Goal: Transaction & Acquisition: Purchase product/service

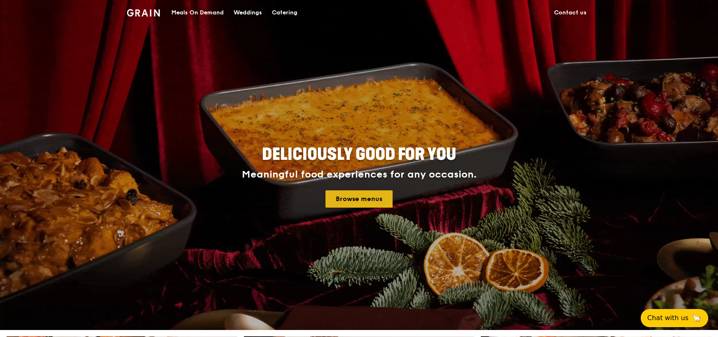
click at [360, 199] on link "Browse menus" at bounding box center [359, 198] width 67 height 17
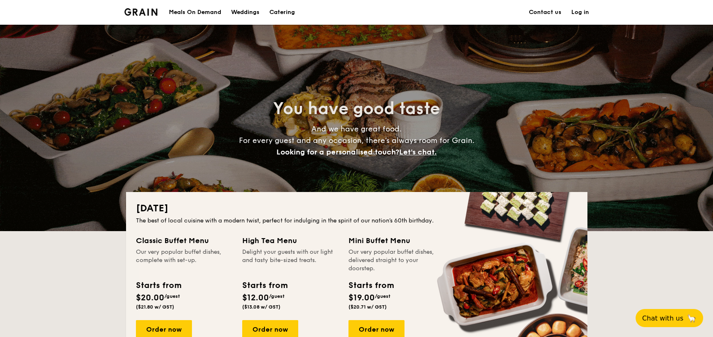
click at [193, 14] on div "Meals On Demand" at bounding box center [195, 12] width 52 height 25
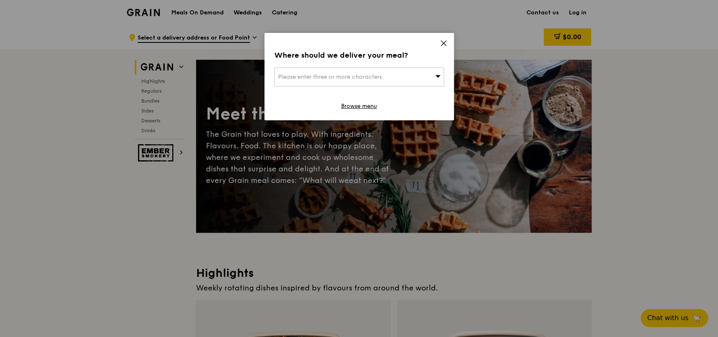
click at [445, 41] on icon at bounding box center [443, 43] width 5 height 5
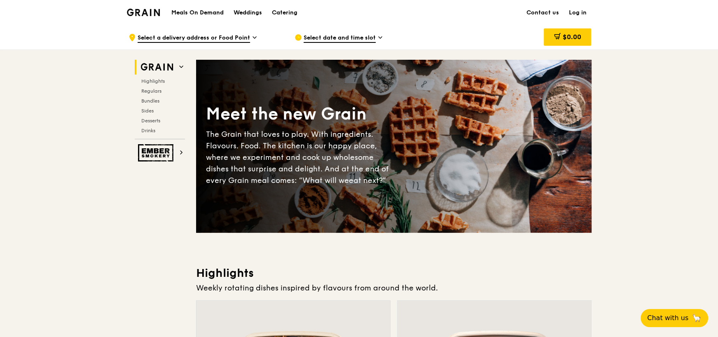
click at [376, 37] on div "Select date and time slot" at bounding box center [371, 37] width 153 height 25
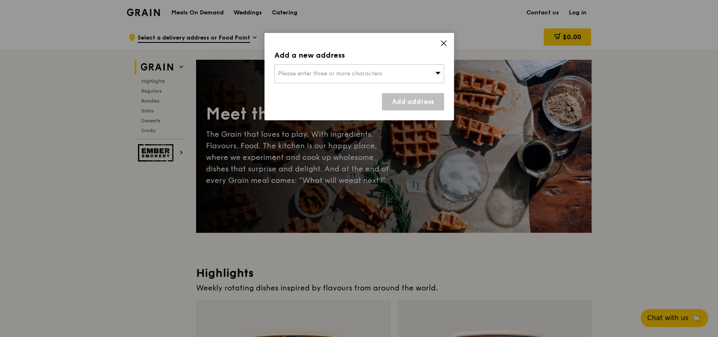
click at [376, 37] on div "Add a new address Please enter three or more characters Add address" at bounding box center [360, 76] width 190 height 87
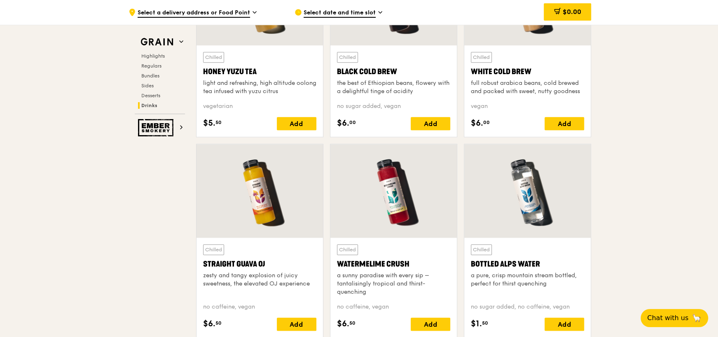
scroll to position [3150, 0]
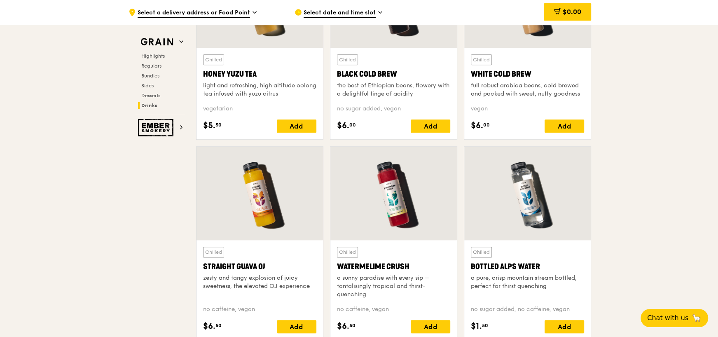
click at [157, 76] on span "Bundles" at bounding box center [150, 76] width 19 height 6
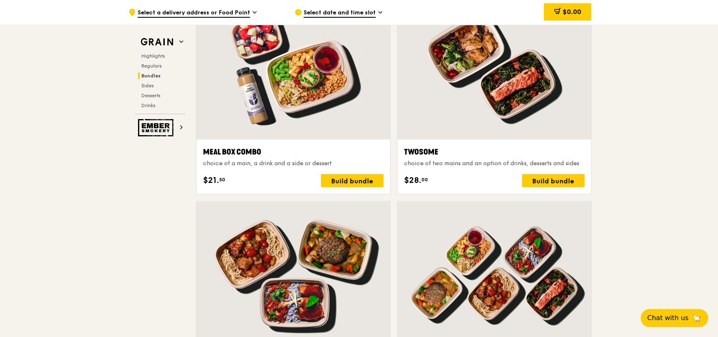
scroll to position [1179, 0]
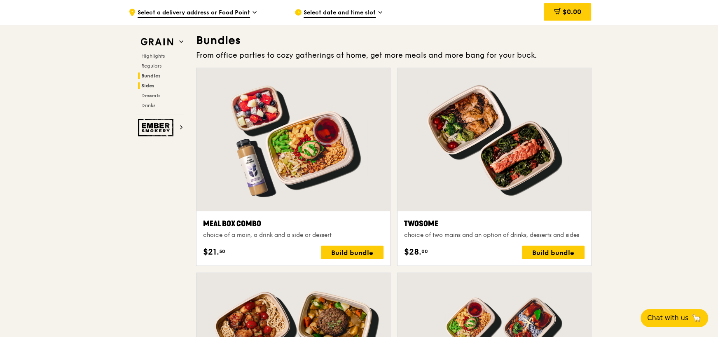
click at [151, 83] on span "Sides" at bounding box center [147, 86] width 13 height 6
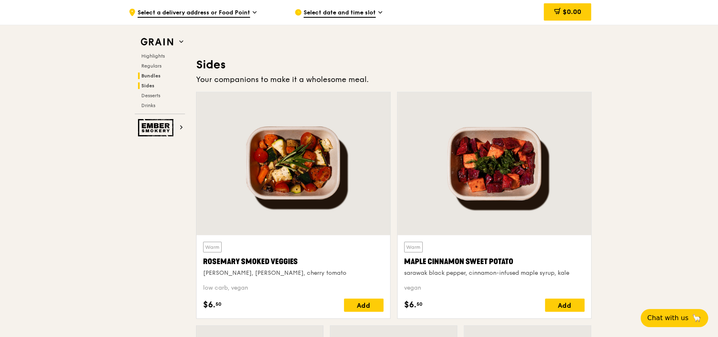
scroll to position [1827, 0]
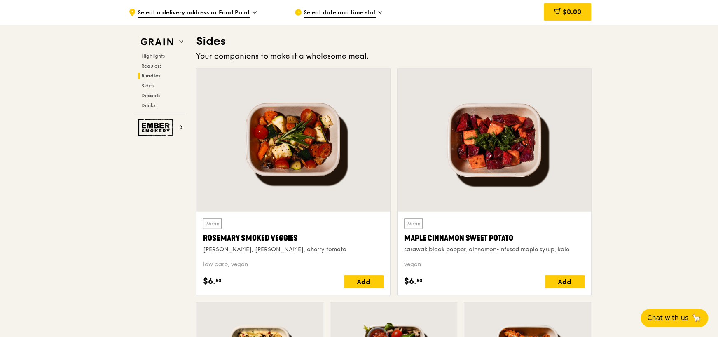
click at [248, 12] on span "Select a delivery address or Food Point" at bounding box center [194, 13] width 113 height 9
click at [384, 9] on div "Select date and time slot" at bounding box center [371, 12] width 153 height 25
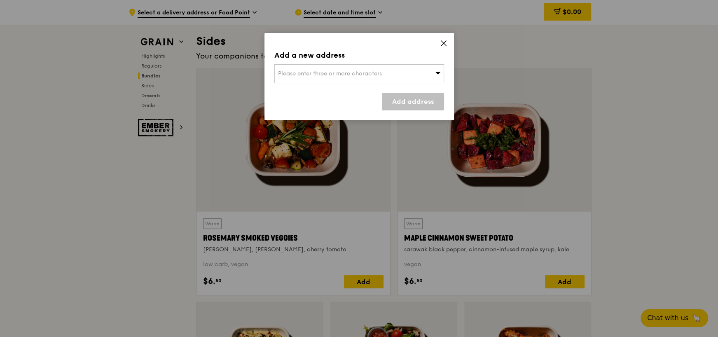
click at [446, 42] on icon at bounding box center [443, 43] width 7 height 7
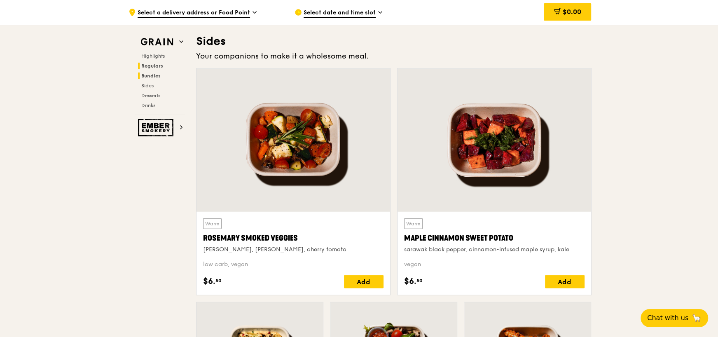
click at [150, 65] on span "Regulars" at bounding box center [152, 66] width 22 height 6
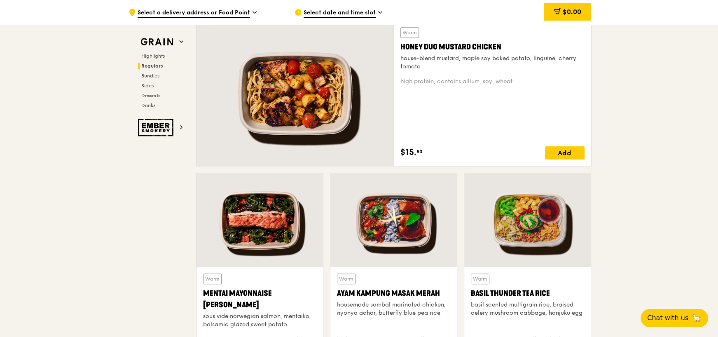
scroll to position [534, 0]
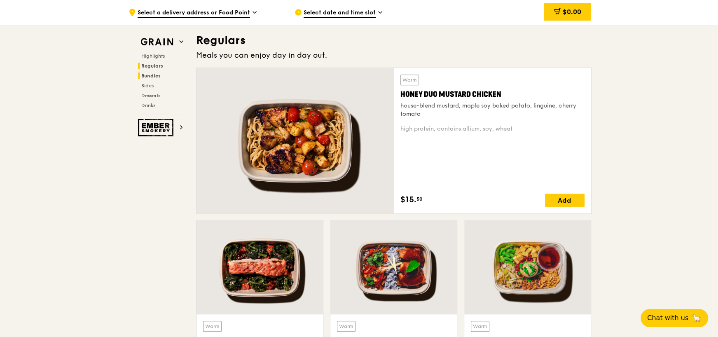
click at [152, 75] on span "Bundles" at bounding box center [150, 76] width 19 height 6
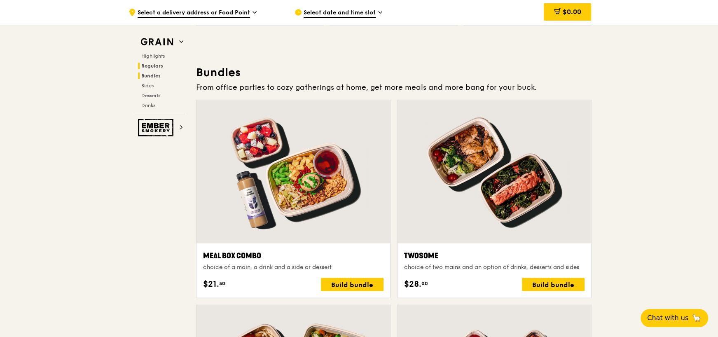
scroll to position [1179, 0]
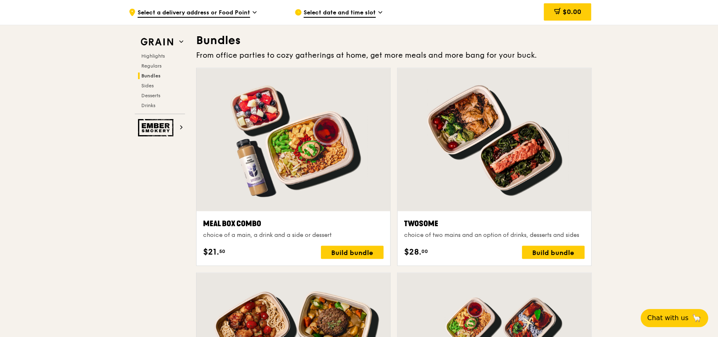
click at [151, 81] on div "Highlights Regulars Bundles Sides Desserts Drinks" at bounding box center [160, 81] width 50 height 56
click at [148, 83] on span "Sides" at bounding box center [147, 86] width 13 height 6
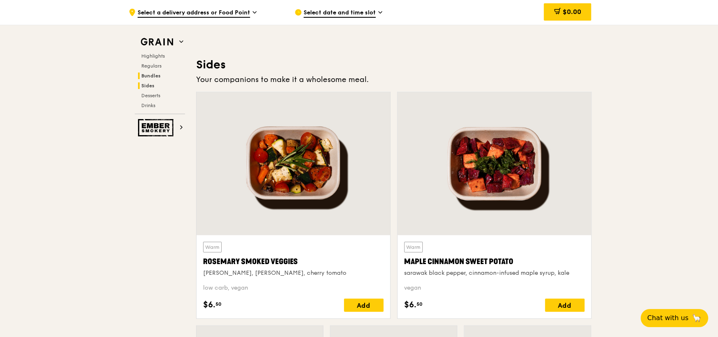
scroll to position [1827, 0]
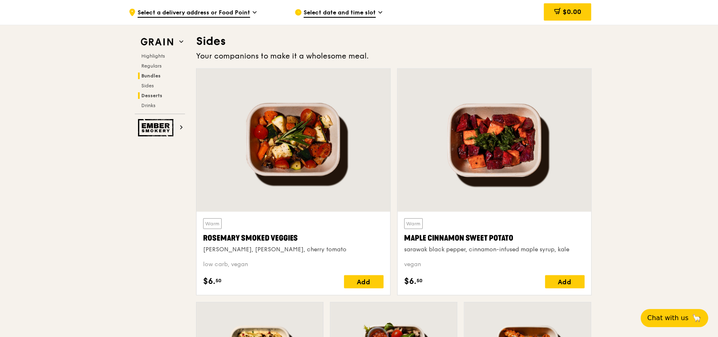
click at [158, 94] on span "Desserts" at bounding box center [151, 96] width 21 height 6
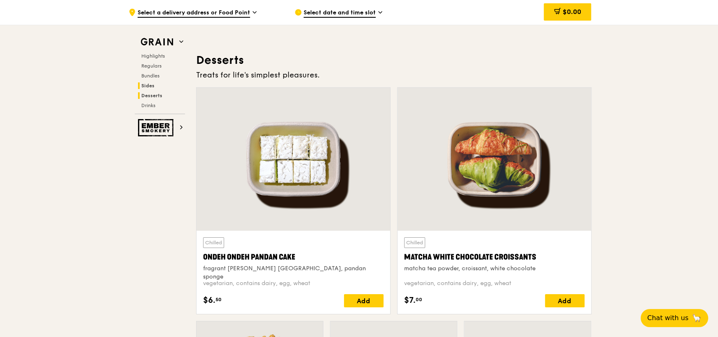
scroll to position [2341, 0]
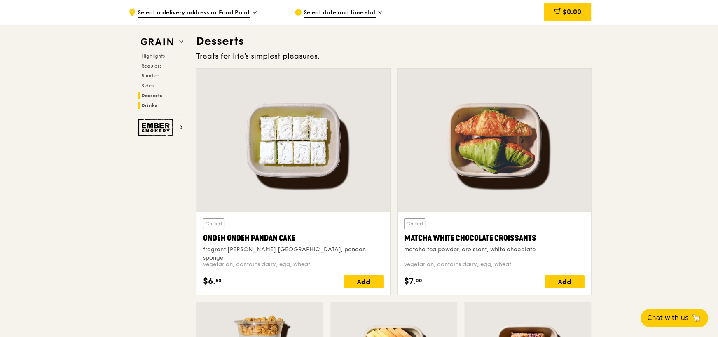
click at [152, 103] on span "Drinks" at bounding box center [149, 106] width 16 height 6
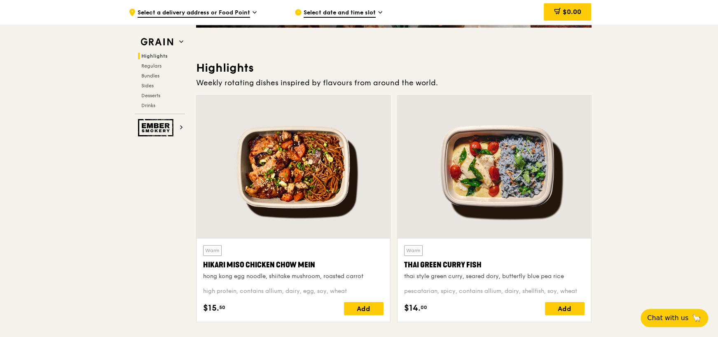
scroll to position [0, 0]
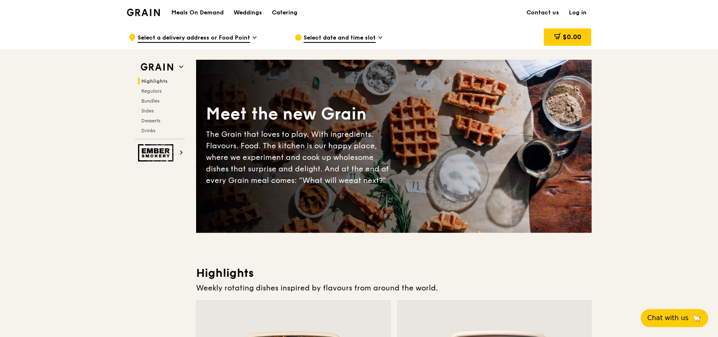
click at [192, 10] on h1 "Meals On Demand" at bounding box center [197, 13] width 52 height 8
click at [293, 8] on div "Catering" at bounding box center [285, 12] width 26 height 25
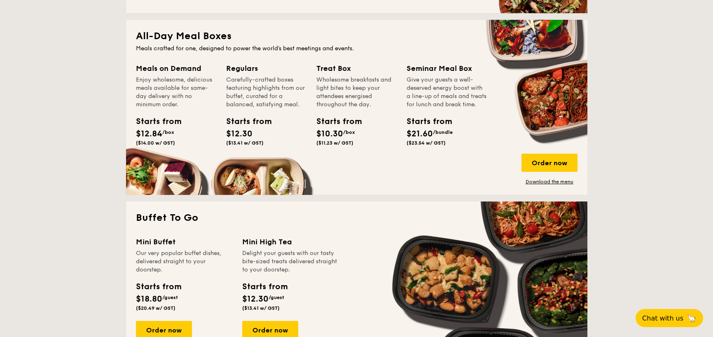
scroll to position [577, 0]
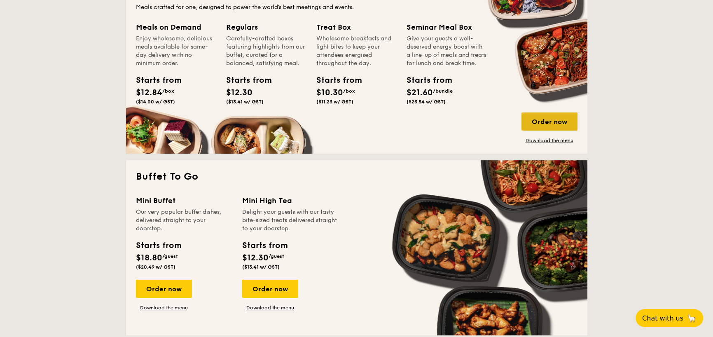
click at [556, 126] on div "Order now" at bounding box center [550, 122] width 56 height 18
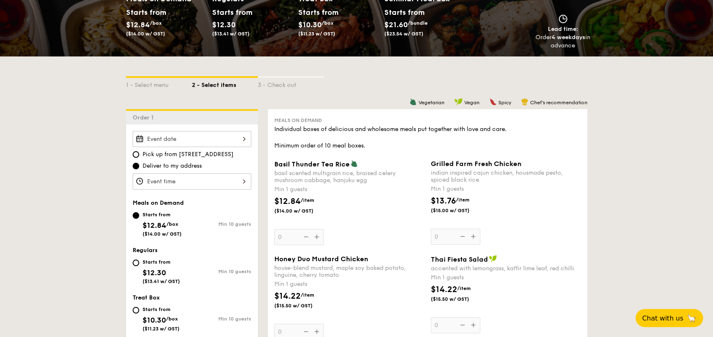
scroll to position [165, 0]
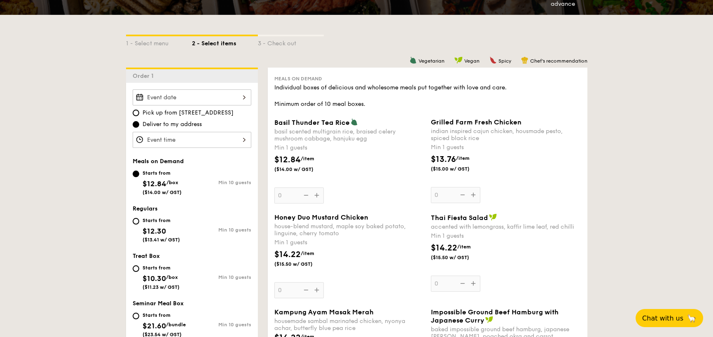
click at [425, 61] on span "Vegetarian" at bounding box center [432, 61] width 26 height 6
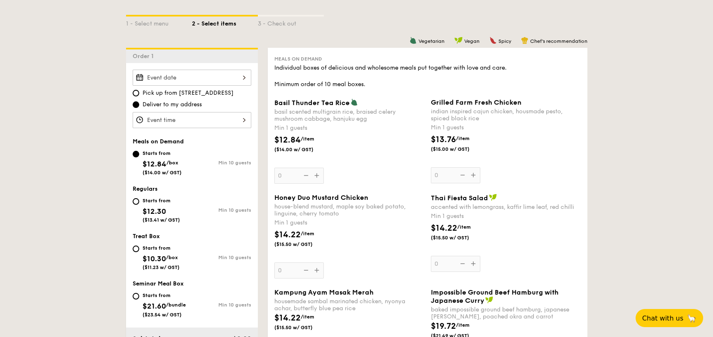
scroll to position [82, 0]
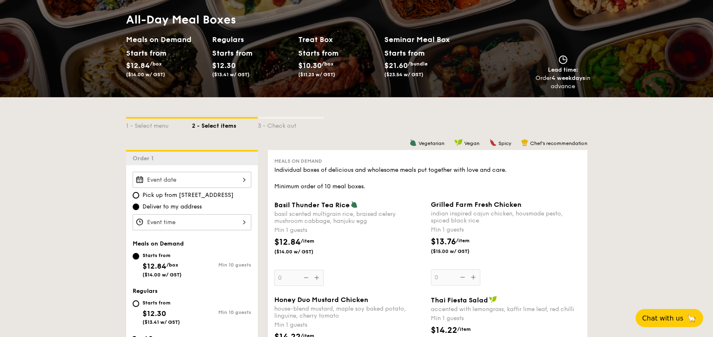
click at [412, 142] on img at bounding box center [413, 142] width 7 height 7
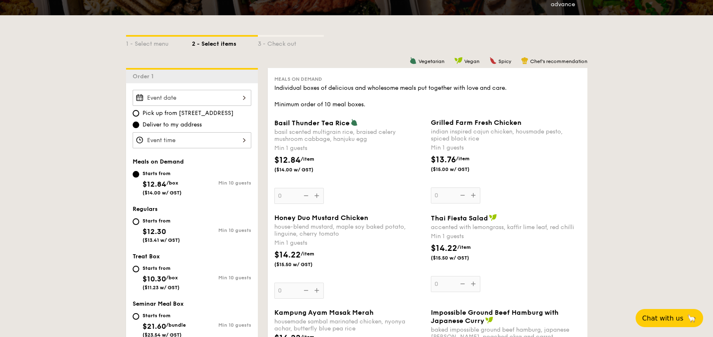
scroll to position [165, 0]
click at [352, 123] on img at bounding box center [354, 121] width 7 height 7
click at [324, 188] on input "0" at bounding box center [298, 196] width 49 height 16
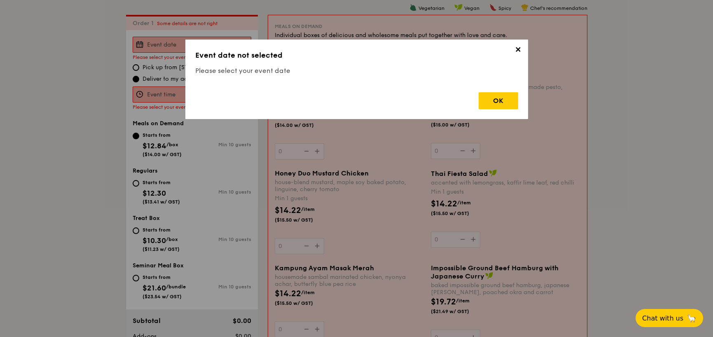
scroll to position [220, 0]
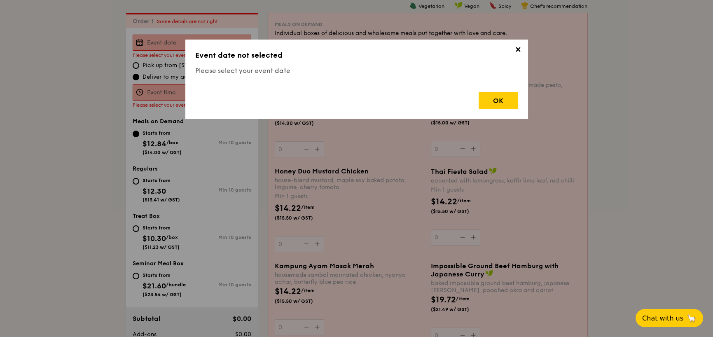
click at [517, 50] on span "✕" at bounding box center [519, 51] width 12 height 12
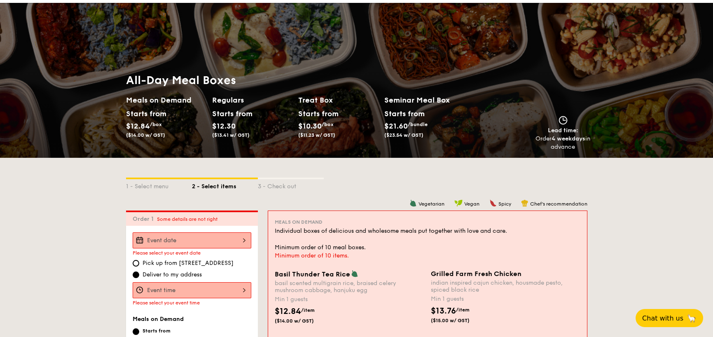
scroll to position [48, 0]
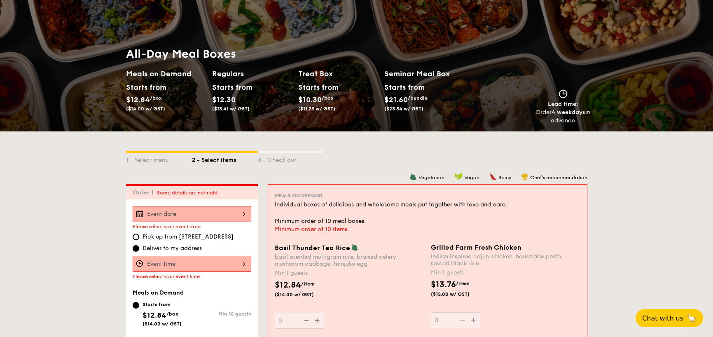
click at [423, 178] on span "Vegetarian" at bounding box center [432, 178] width 26 height 6
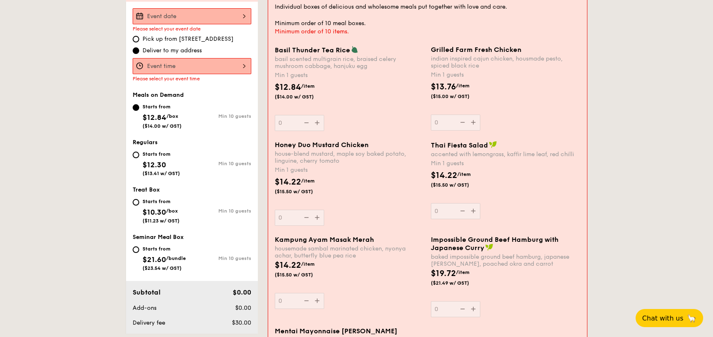
scroll to position [0, 0]
